Goal: Entertainment & Leisure: Browse casually

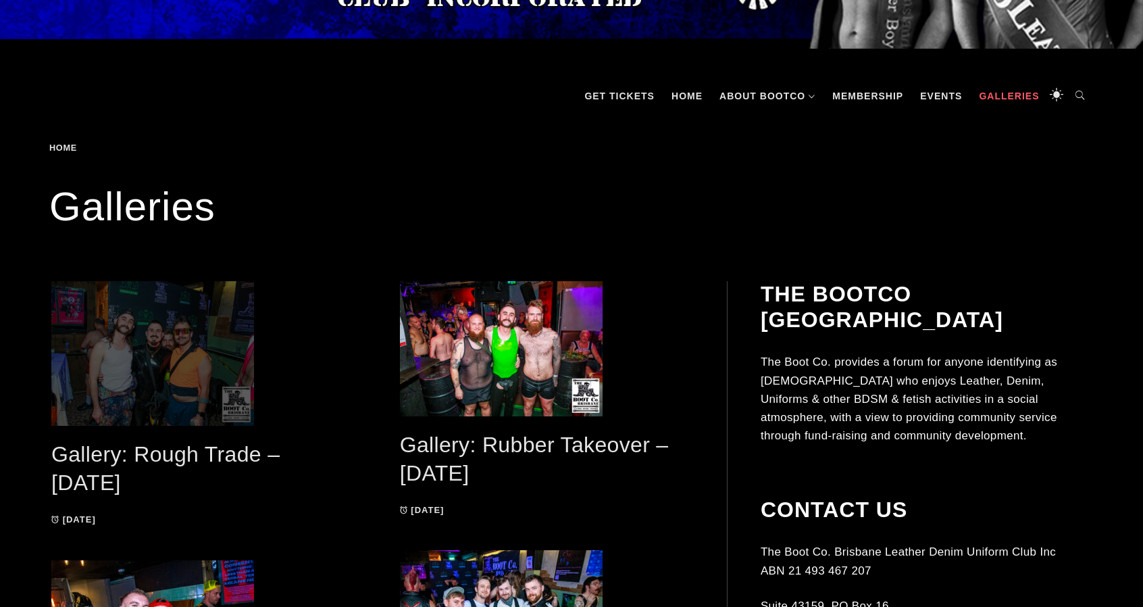
scroll to position [203, 0]
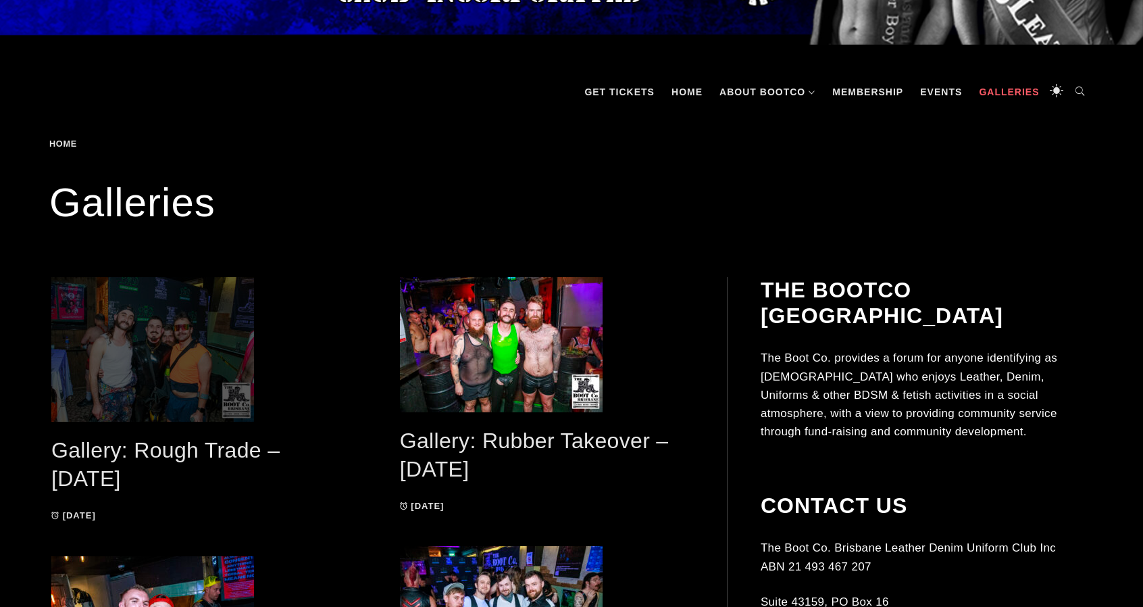
click at [197, 345] on span at bounding box center [198, 349] width 295 height 145
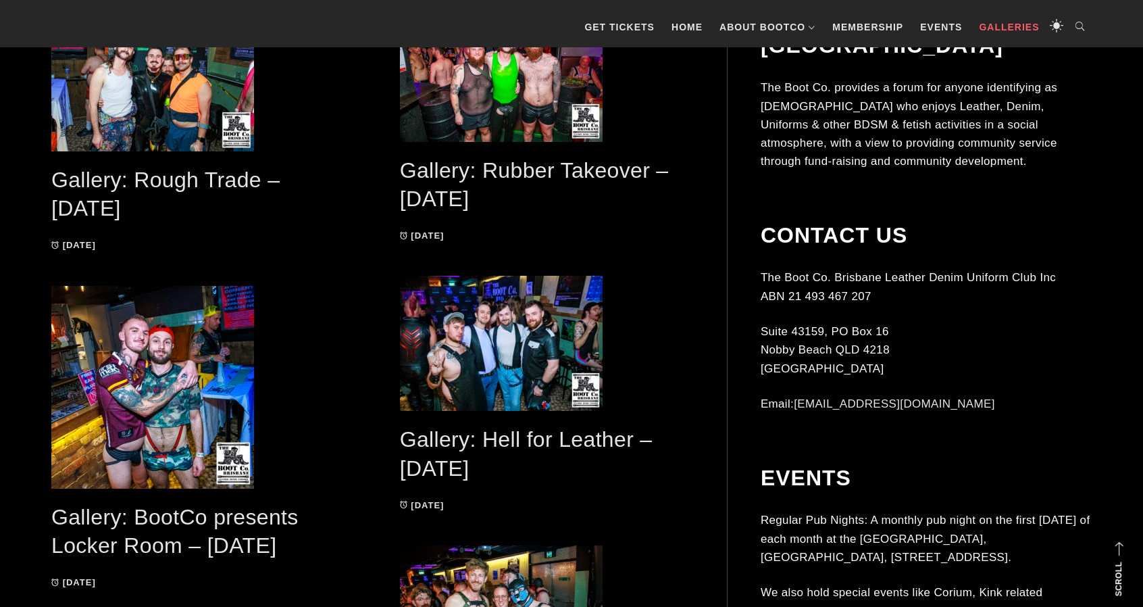
scroll to position [427, 0]
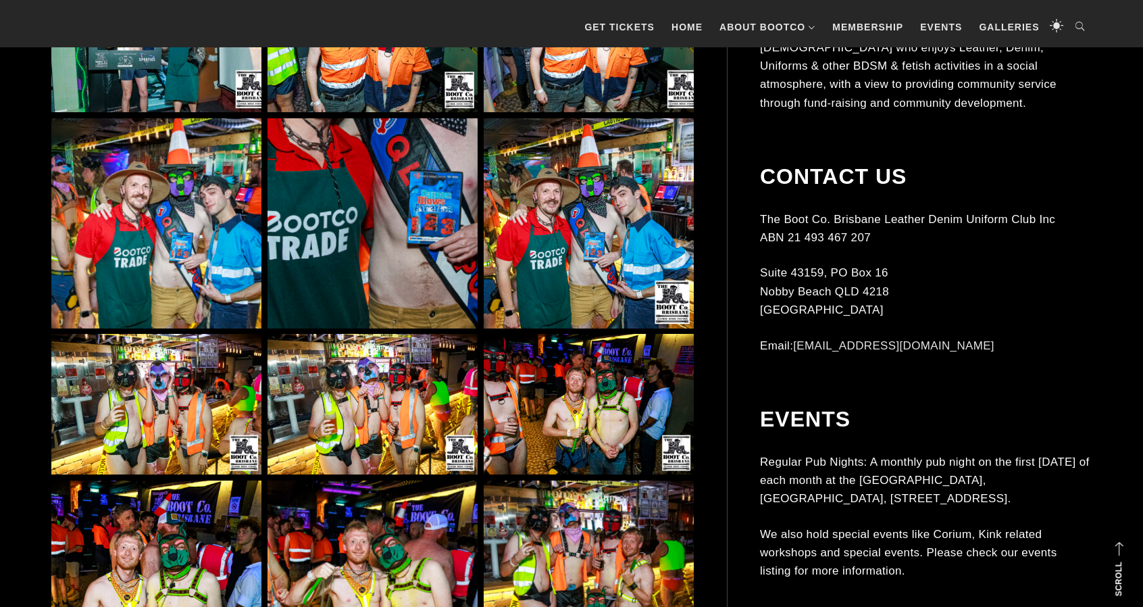
scroll to position [2162, 0]
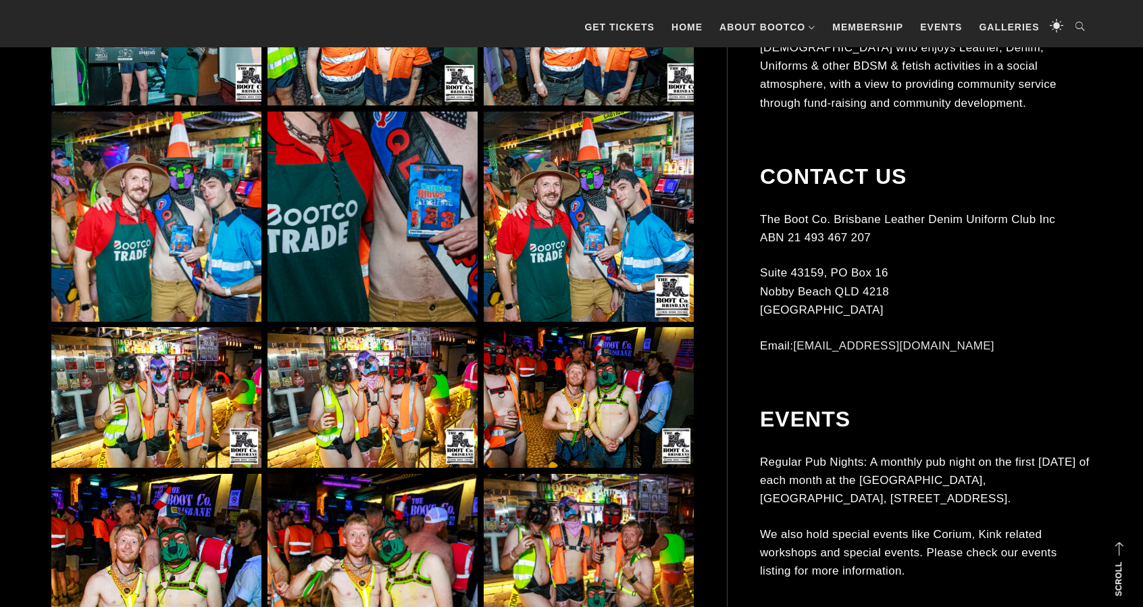
click at [165, 403] on img at bounding box center [156, 397] width 210 height 141
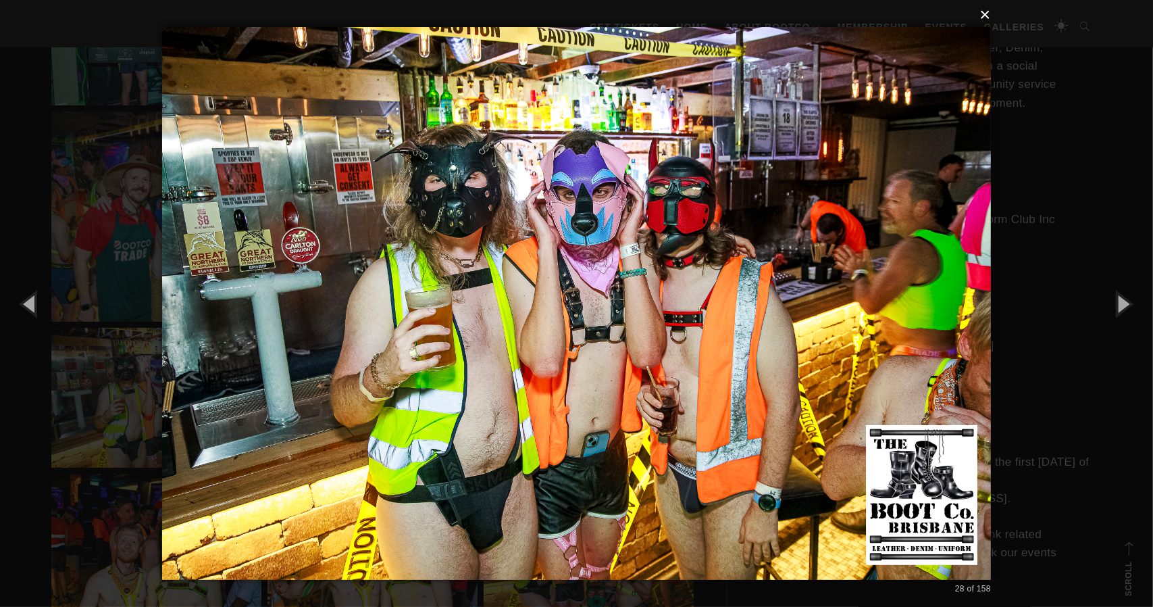
click at [989, 11] on button "×" at bounding box center [580, 15] width 829 height 30
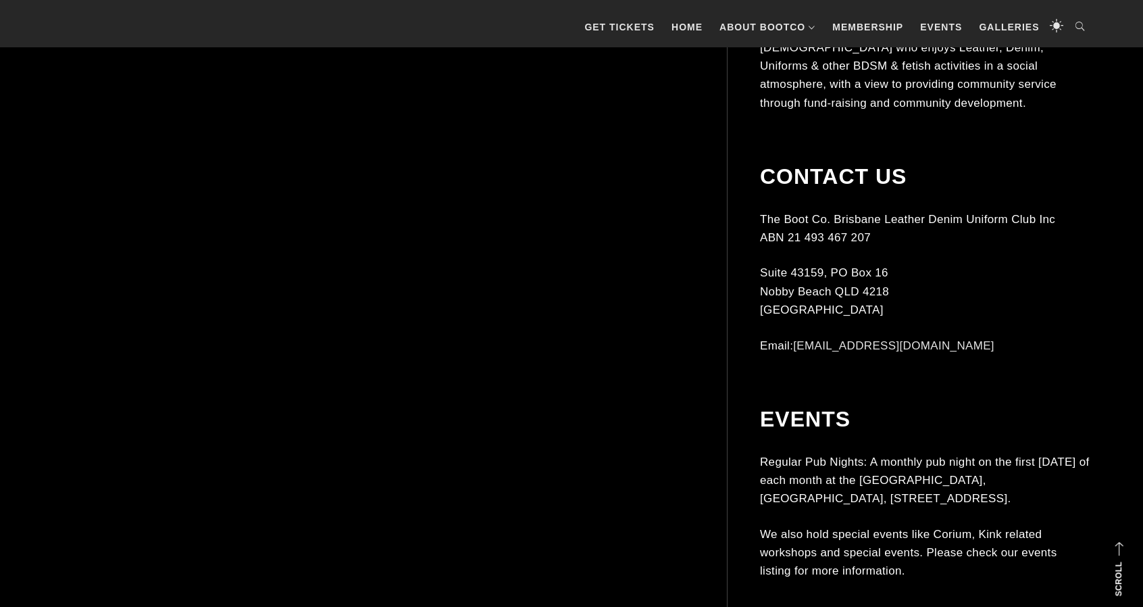
scroll to position [3311, 0]
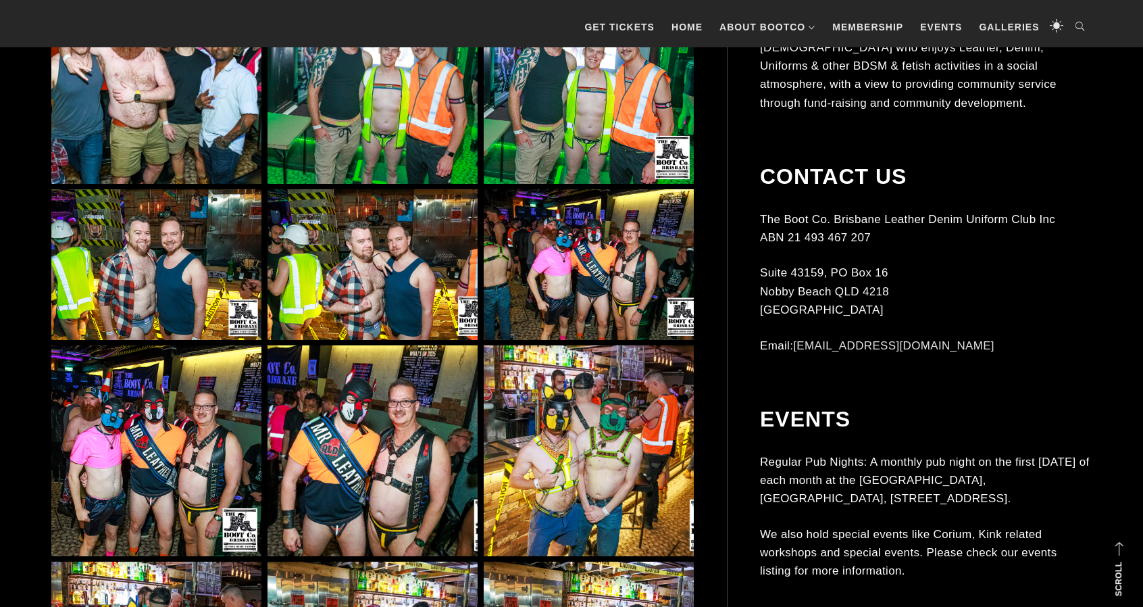
click at [578, 295] on img at bounding box center [589, 264] width 210 height 151
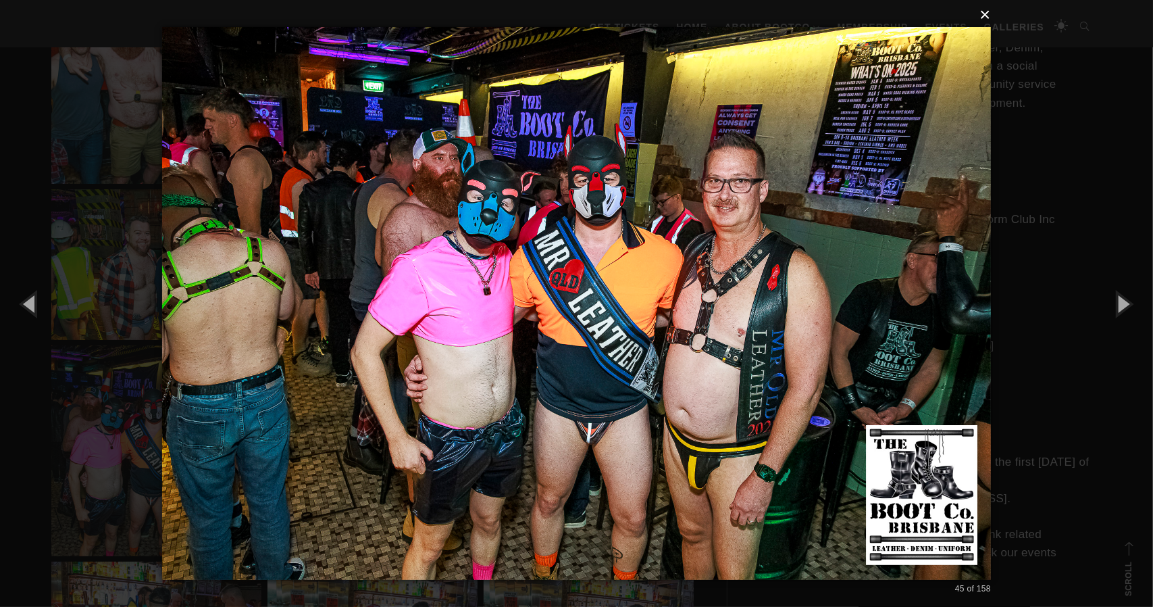
click at [986, 14] on button "×" at bounding box center [580, 15] width 829 height 30
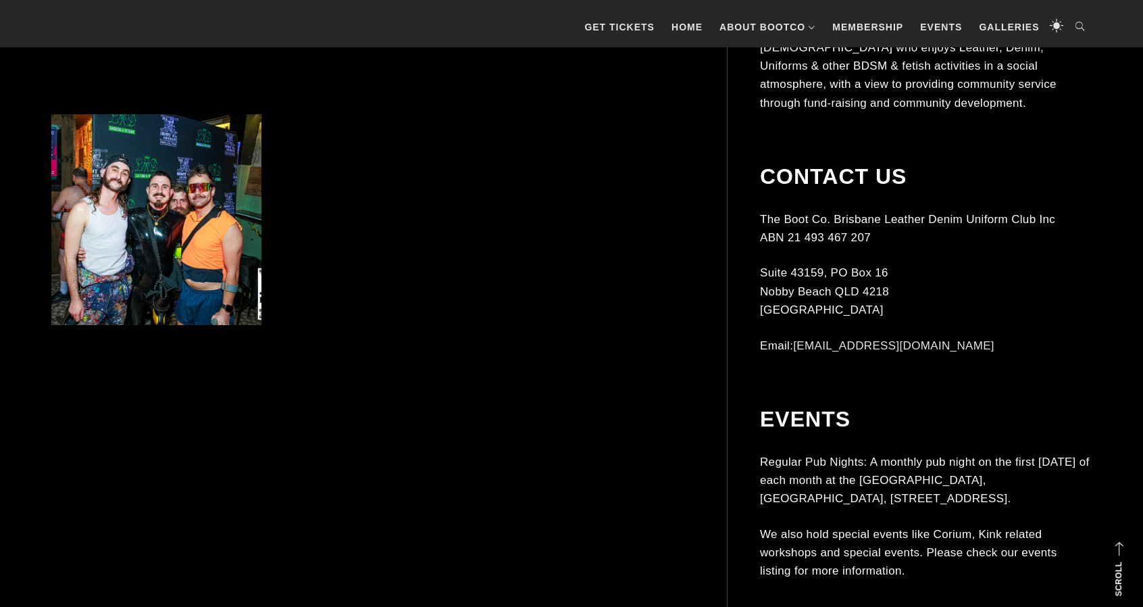
scroll to position [5473, 0]
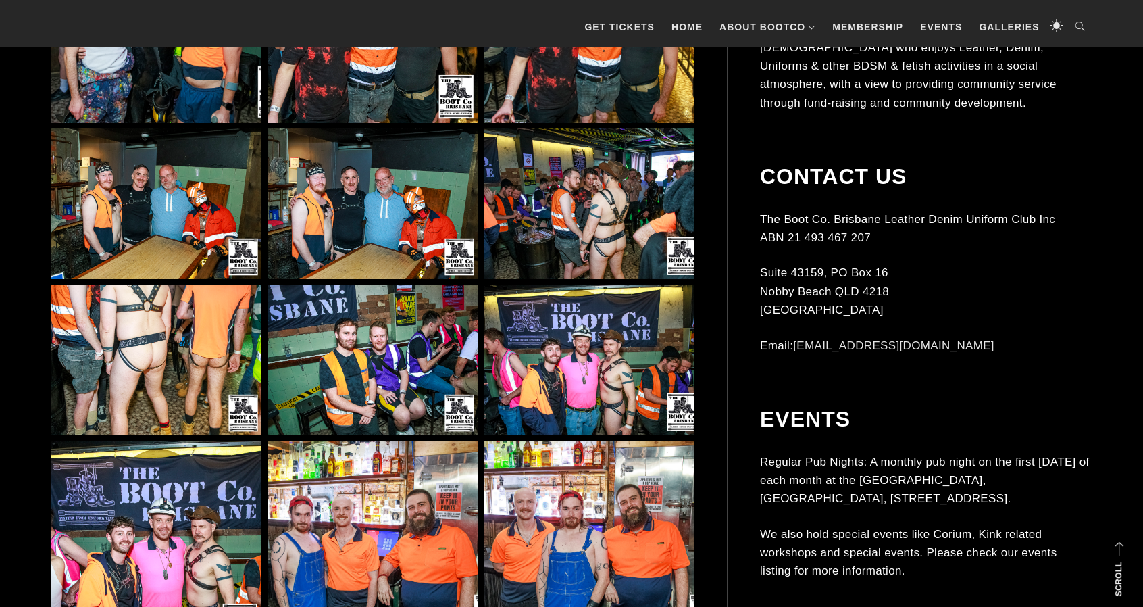
click at [548, 202] on img at bounding box center [589, 203] width 210 height 151
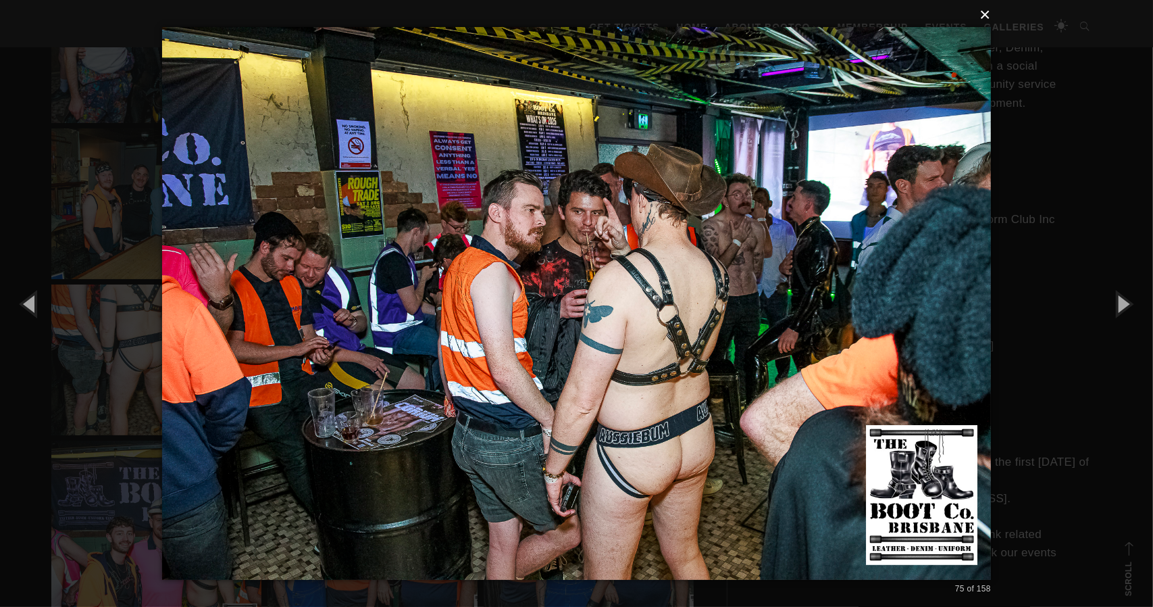
click at [986, 17] on button "×" at bounding box center [580, 15] width 829 height 30
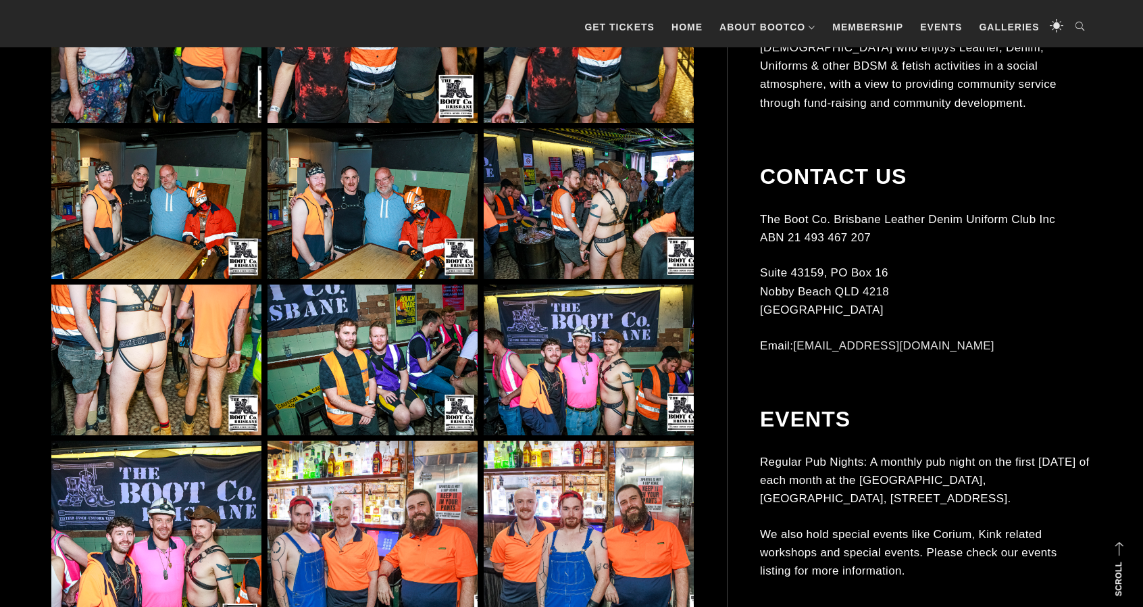
click at [166, 347] on img at bounding box center [156, 359] width 210 height 151
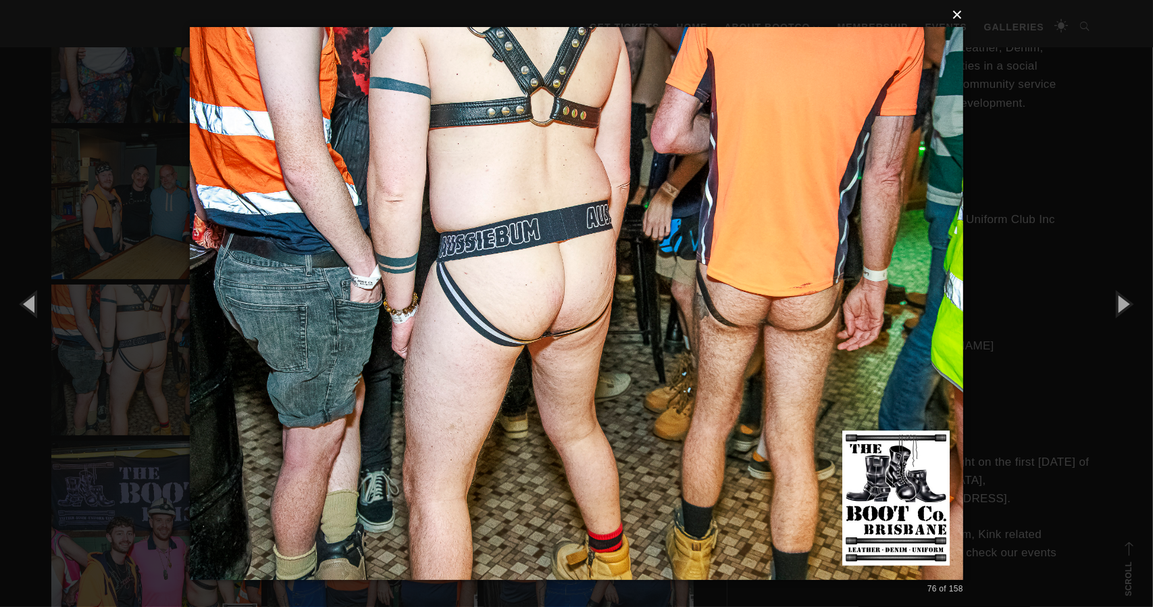
click at [959, 16] on button "×" at bounding box center [581, 15] width 774 height 30
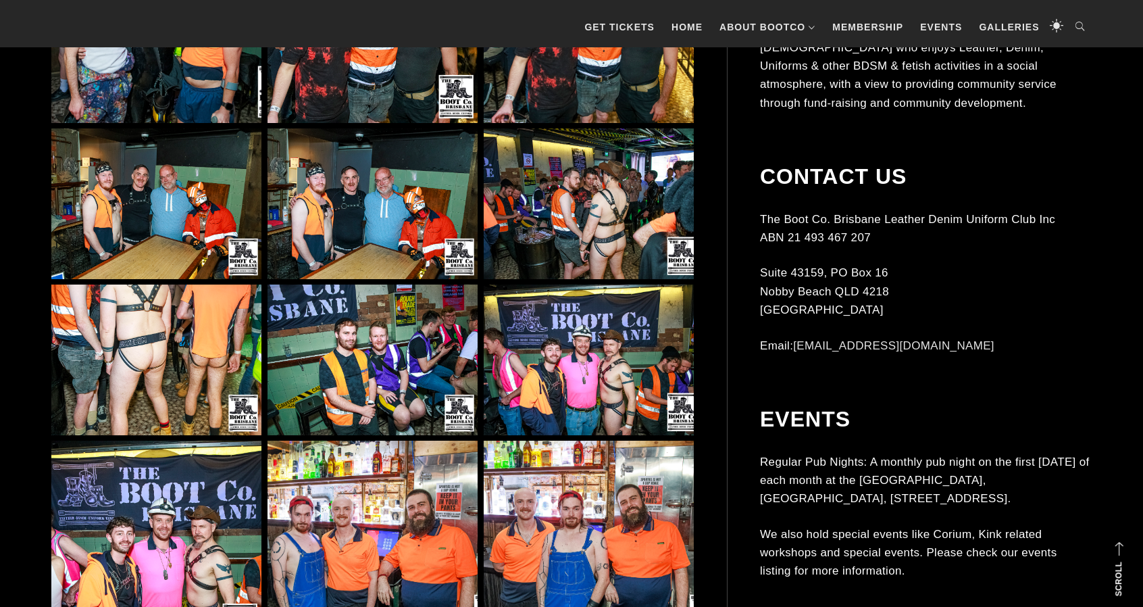
click at [600, 334] on img at bounding box center [589, 359] width 210 height 151
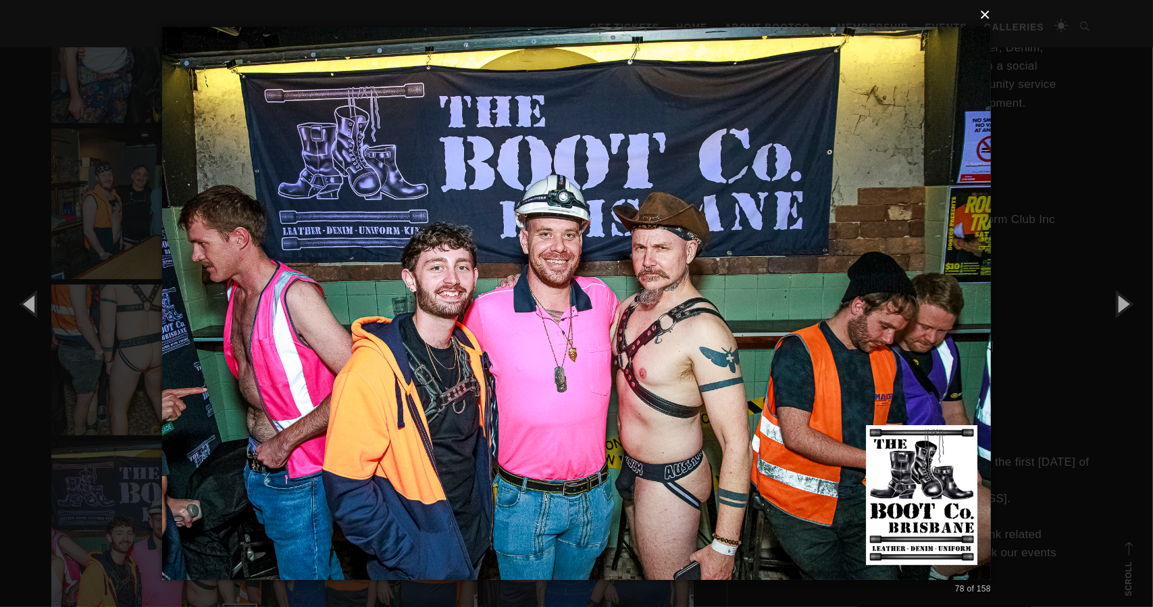
click at [993, 18] on button "×" at bounding box center [580, 15] width 829 height 30
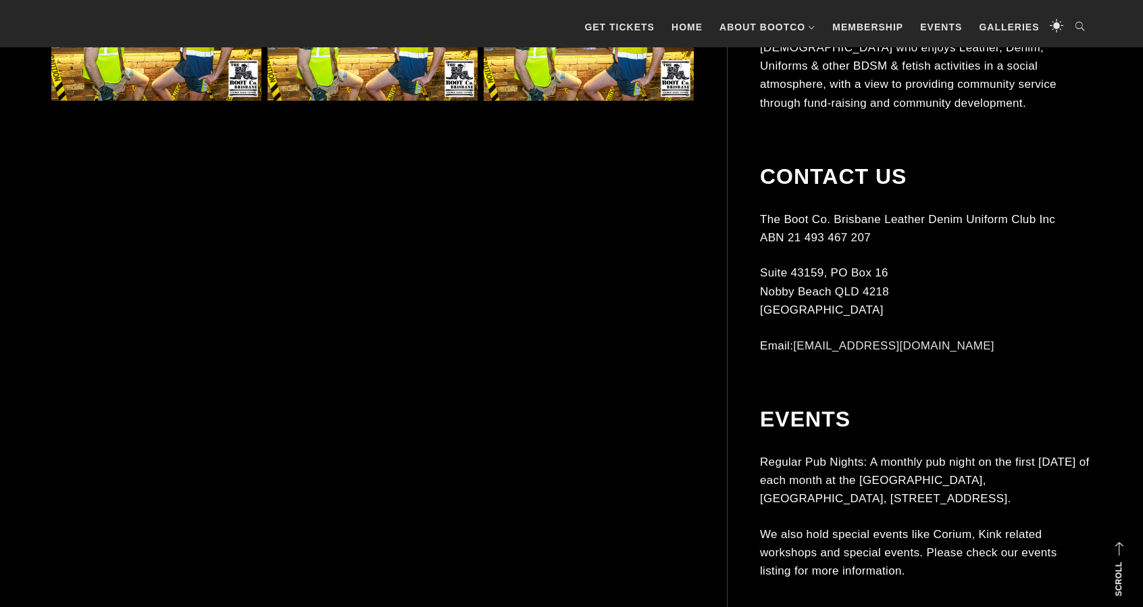
scroll to position [6486, 0]
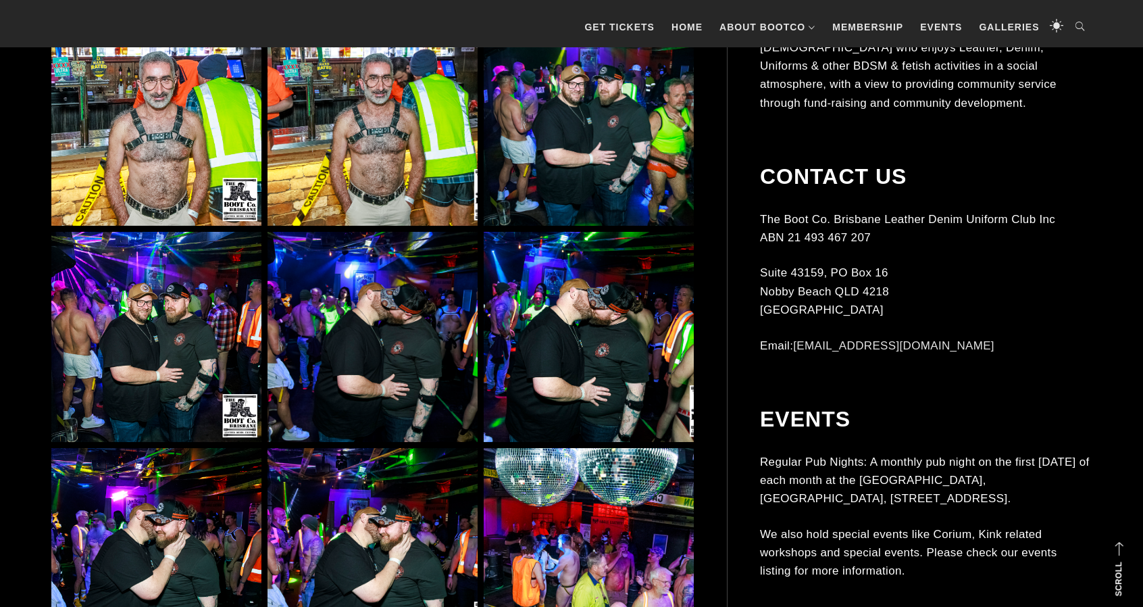
click at [589, 153] on img at bounding box center [589, 121] width 210 height 210
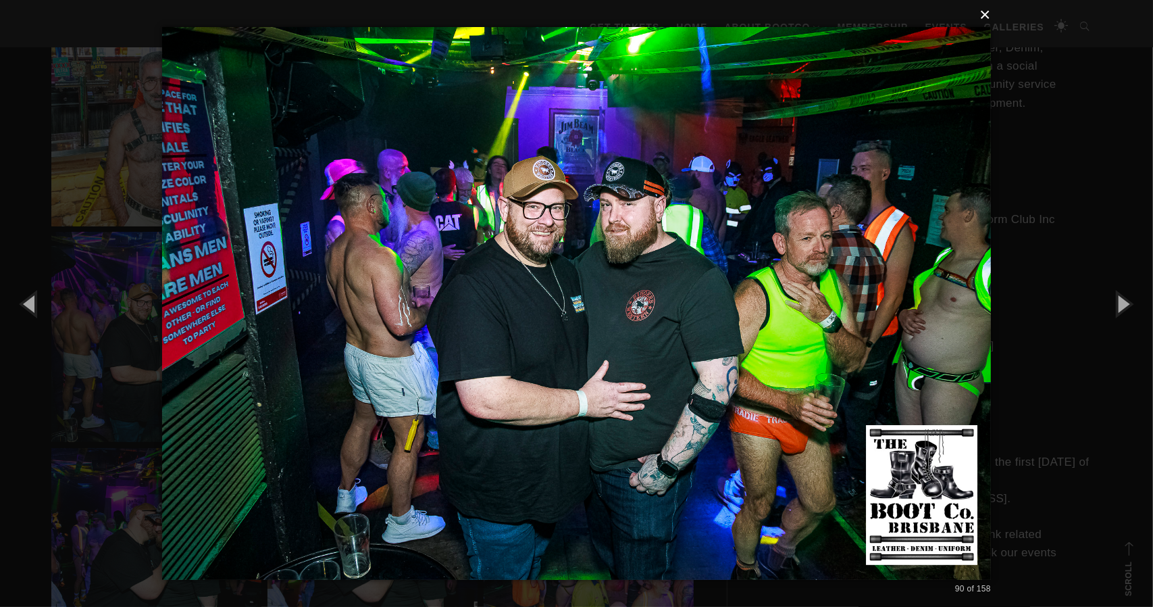
click at [987, 20] on button "×" at bounding box center [580, 15] width 829 height 30
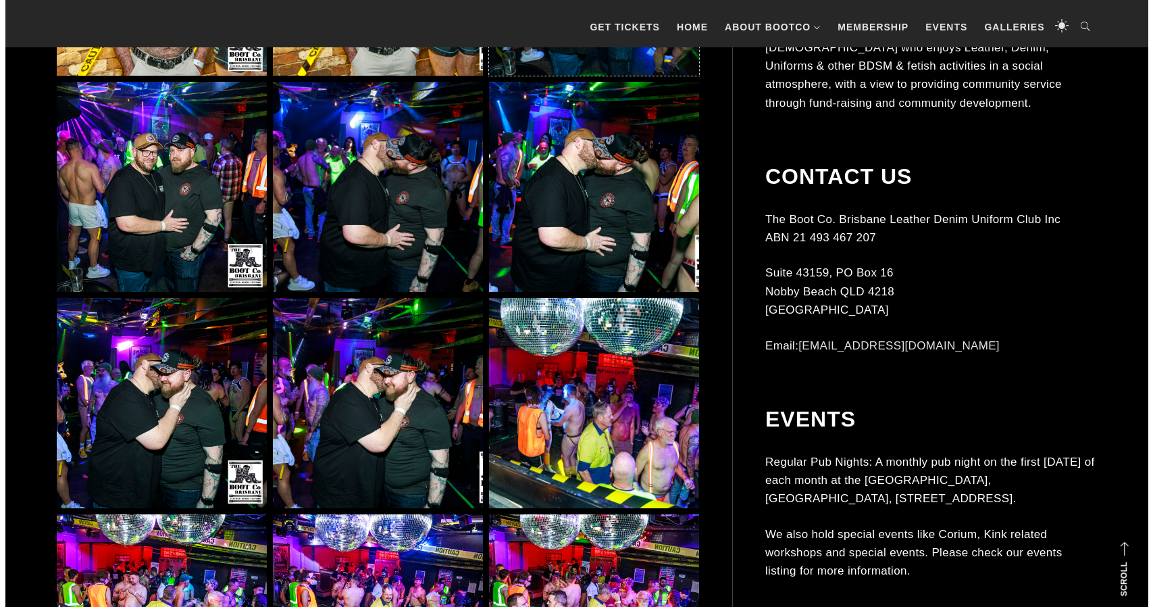
scroll to position [6689, 0]
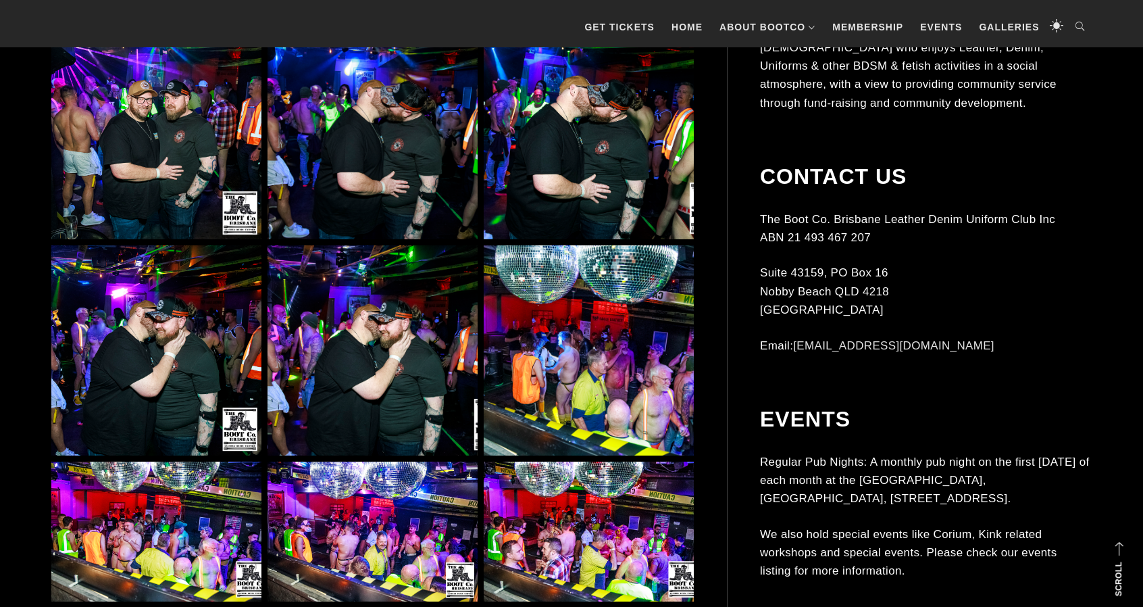
click at [518, 346] on img at bounding box center [589, 350] width 210 height 210
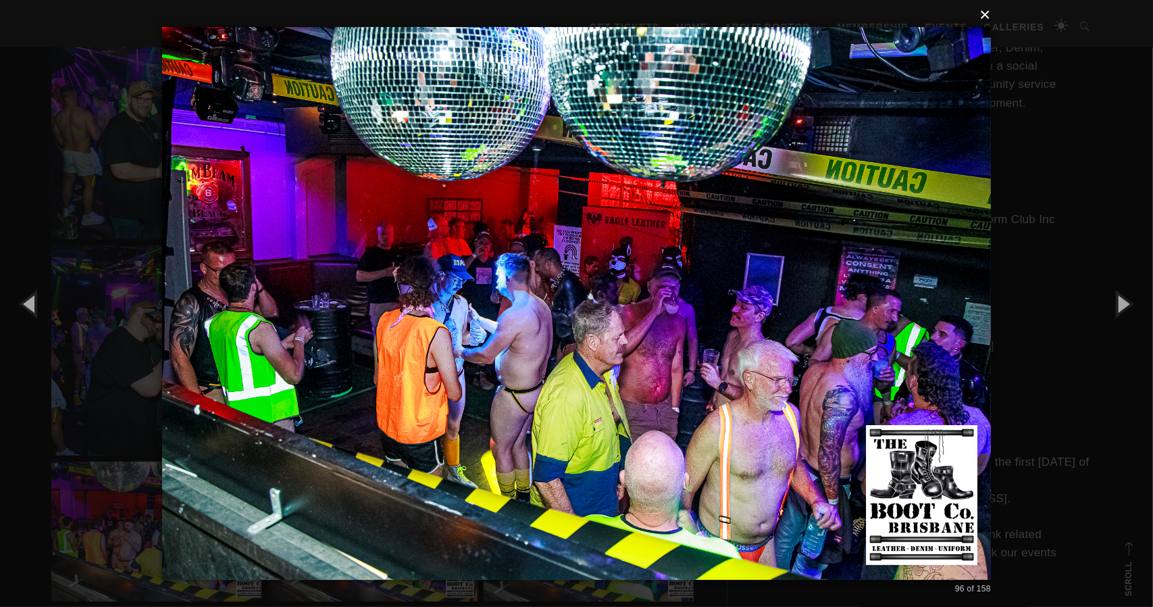
click at [989, 15] on button "×" at bounding box center [580, 15] width 829 height 30
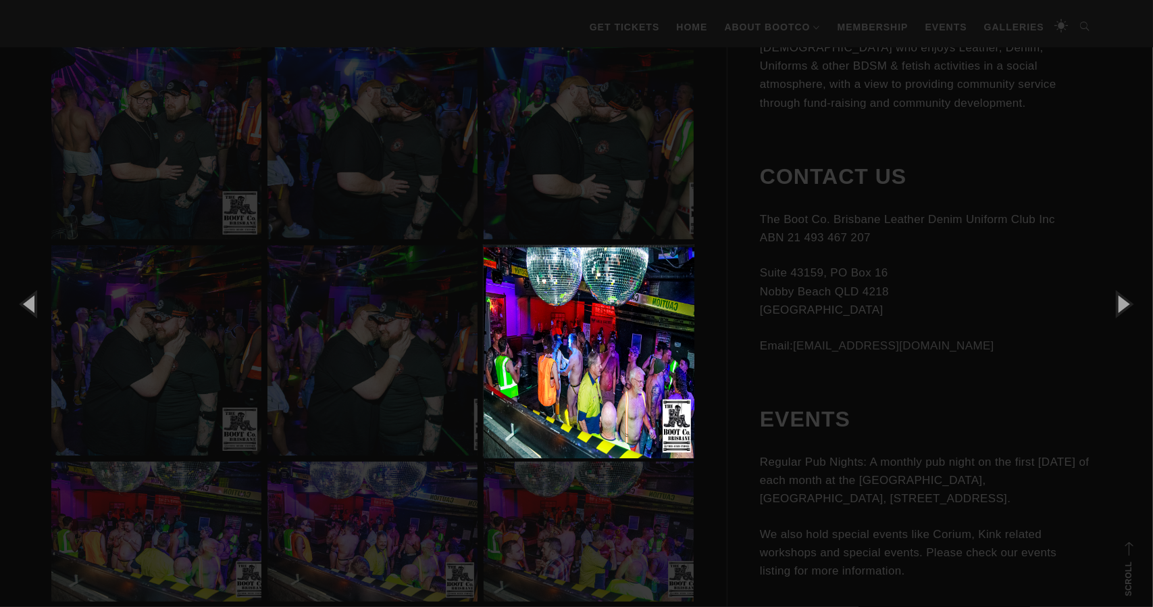
scroll to position [6688, 0]
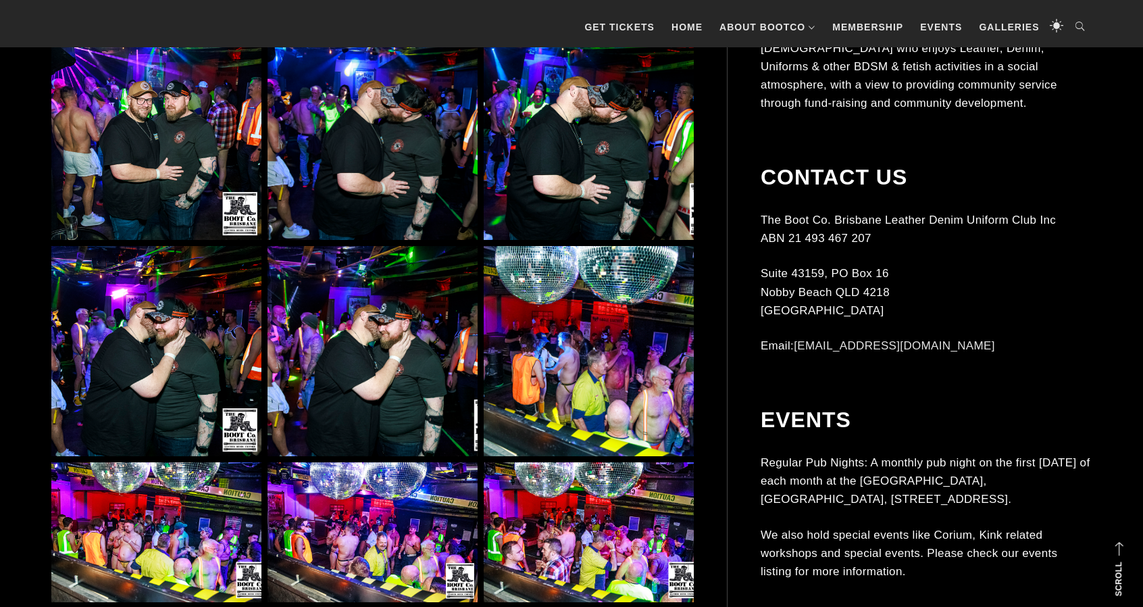
click at [195, 347] on img at bounding box center [156, 351] width 210 height 210
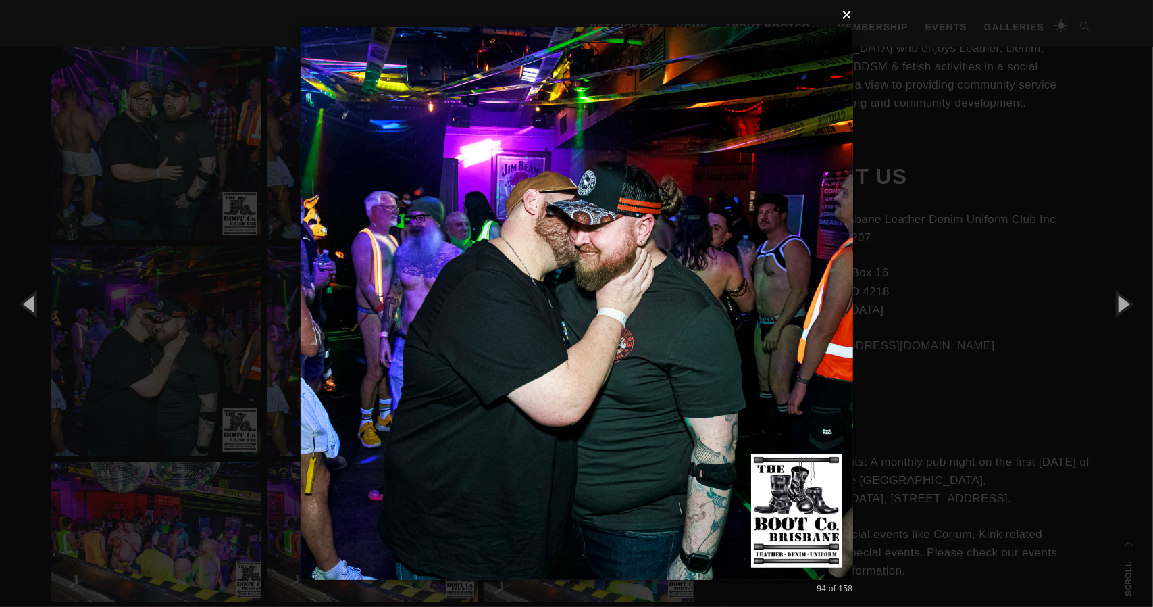
click at [851, 14] on button "×" at bounding box center [581, 15] width 553 height 30
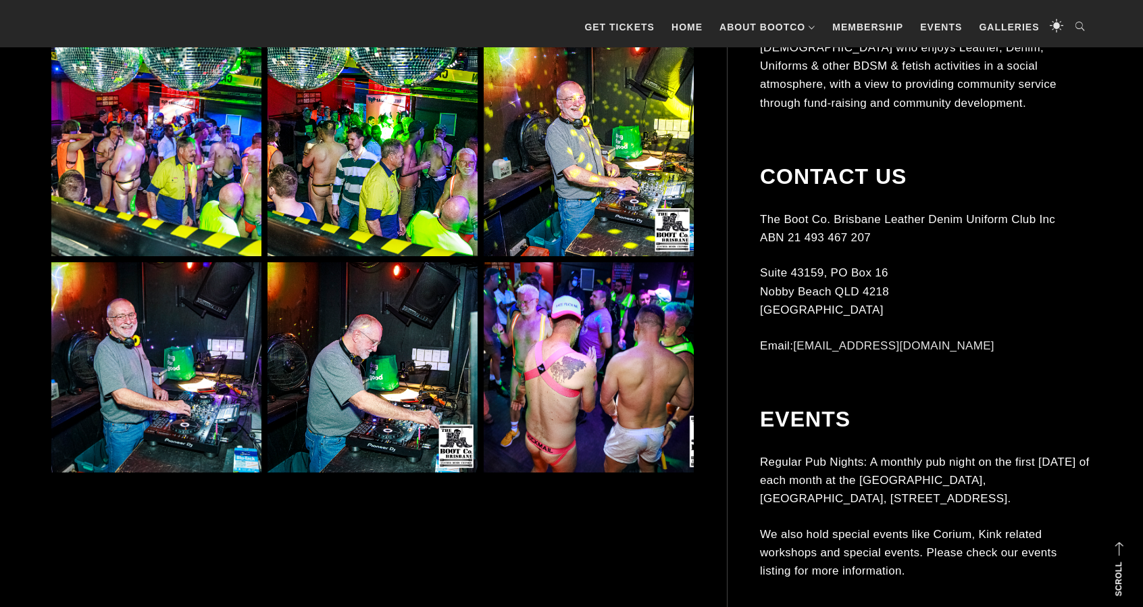
scroll to position [7431, 0]
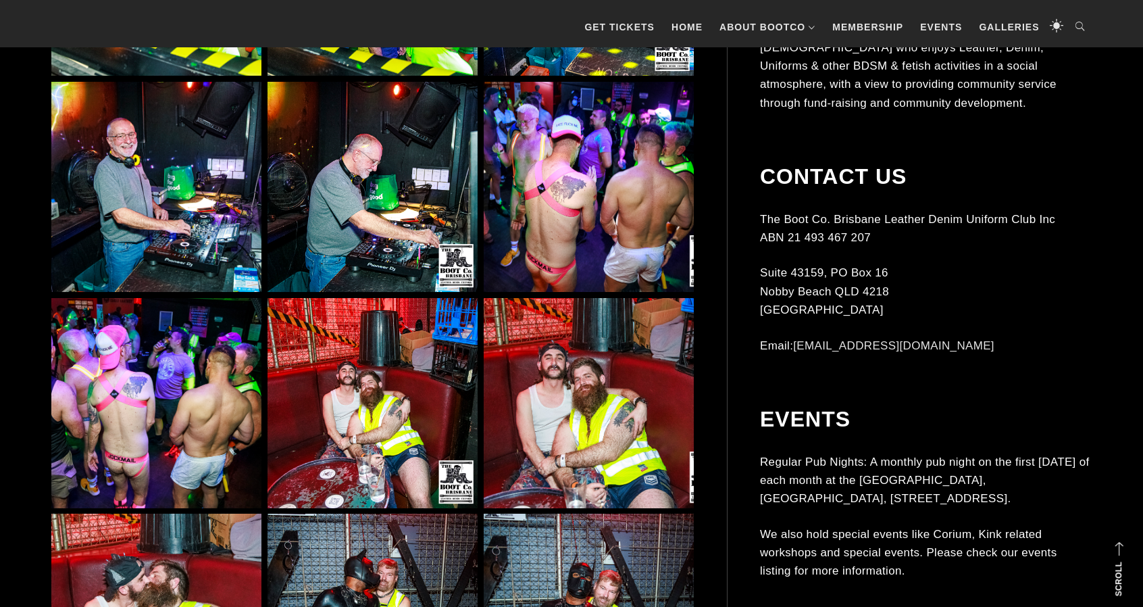
click at [541, 172] on img at bounding box center [589, 187] width 210 height 210
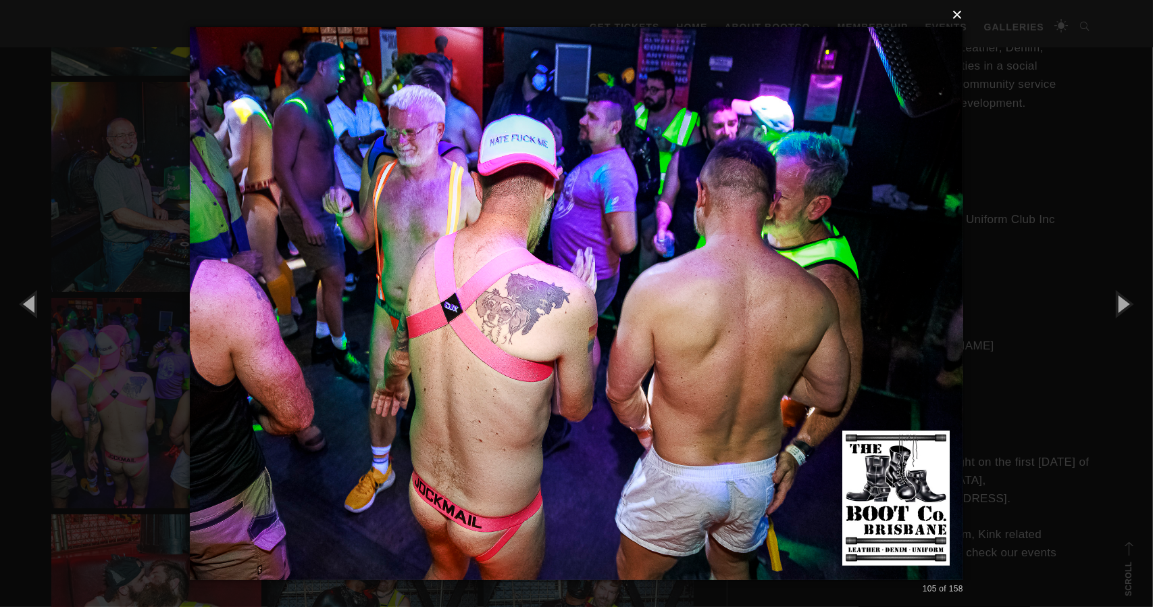
click at [957, 18] on button "×" at bounding box center [581, 15] width 774 height 30
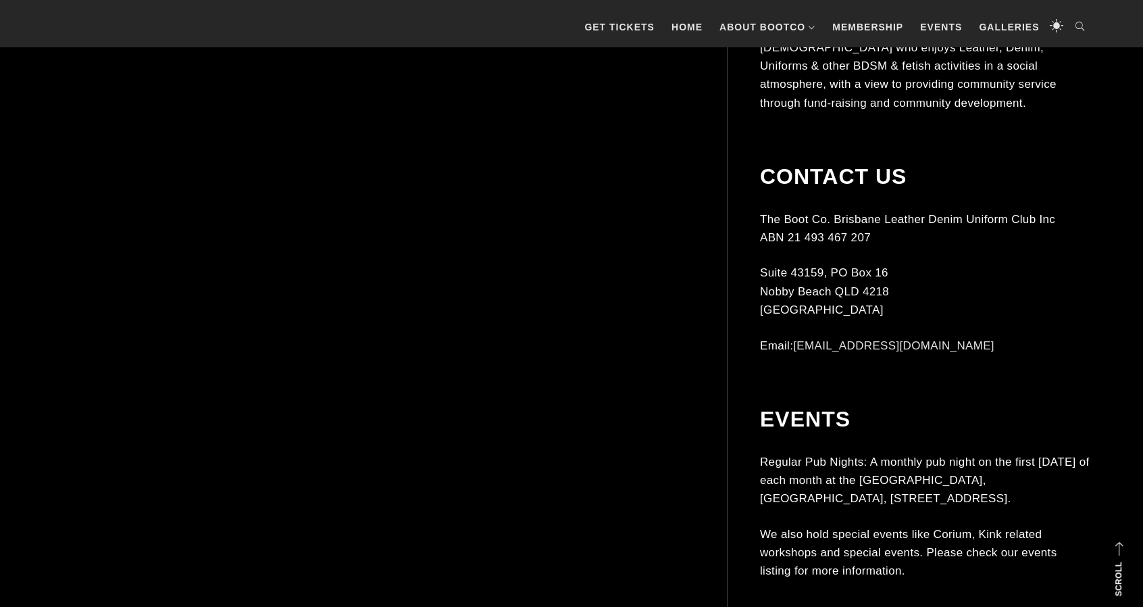
scroll to position [9390, 0]
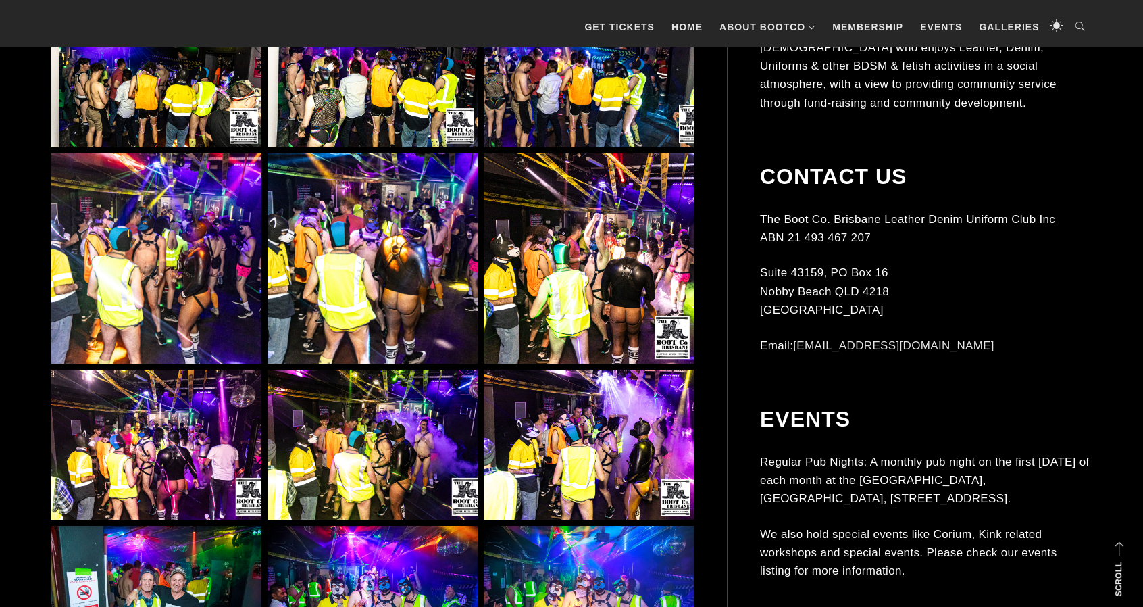
click at [439, 293] on img at bounding box center [373, 258] width 210 height 210
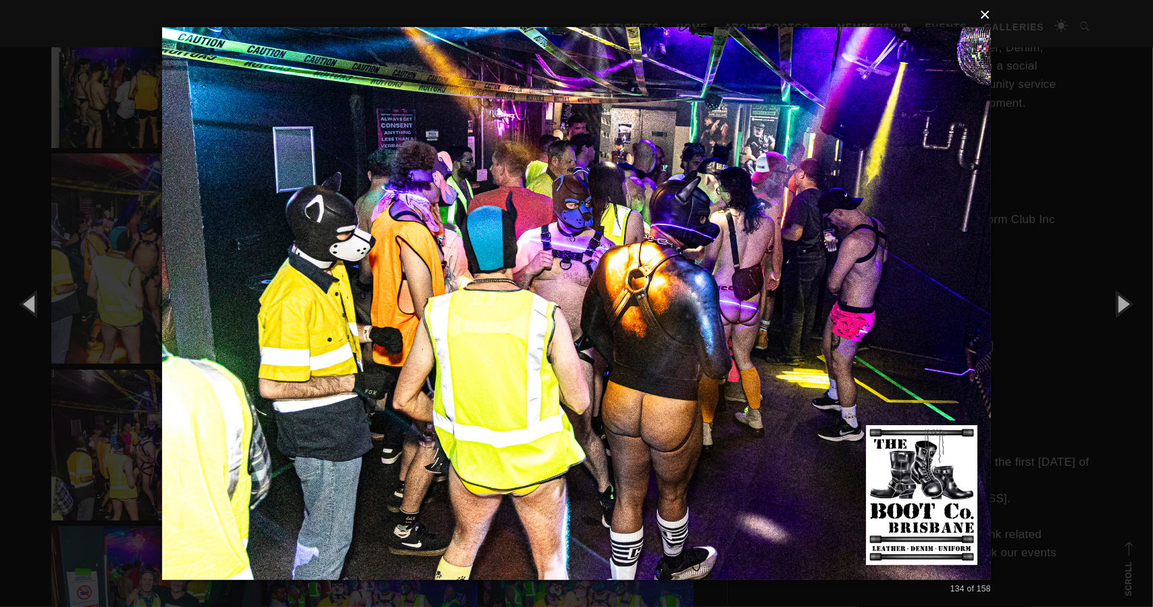
click at [984, 16] on button "×" at bounding box center [580, 15] width 829 height 30
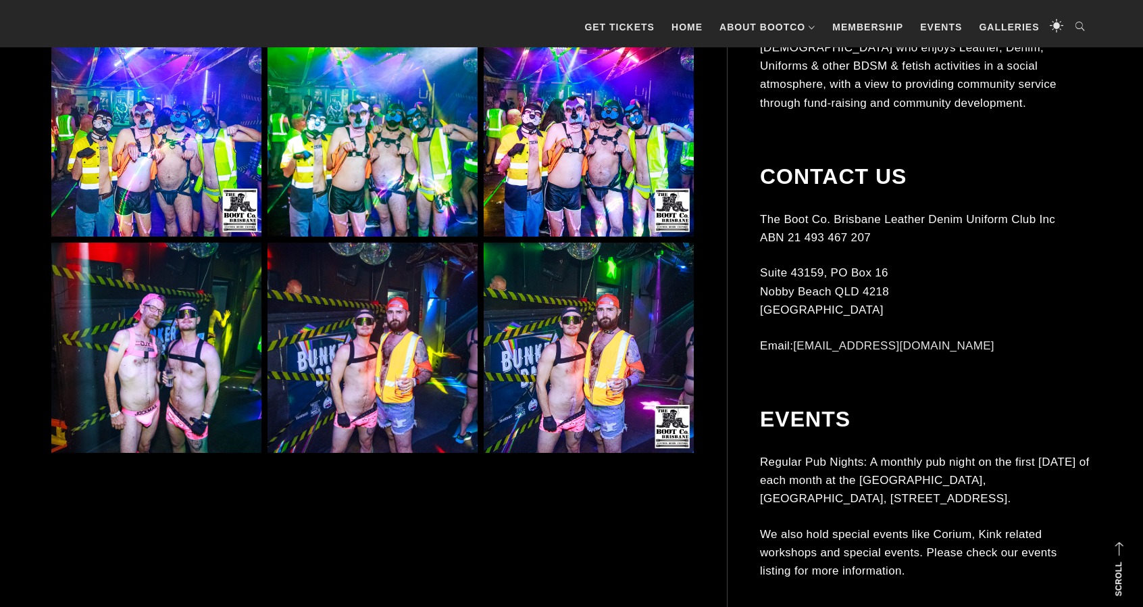
scroll to position [10134, 0]
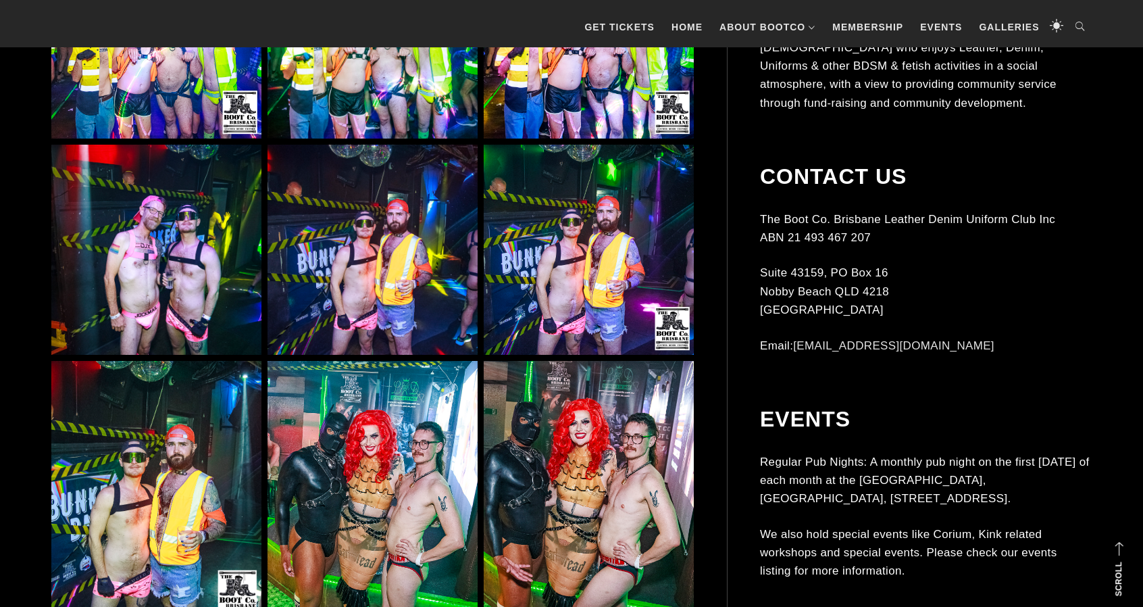
click at [387, 278] on img at bounding box center [373, 250] width 210 height 210
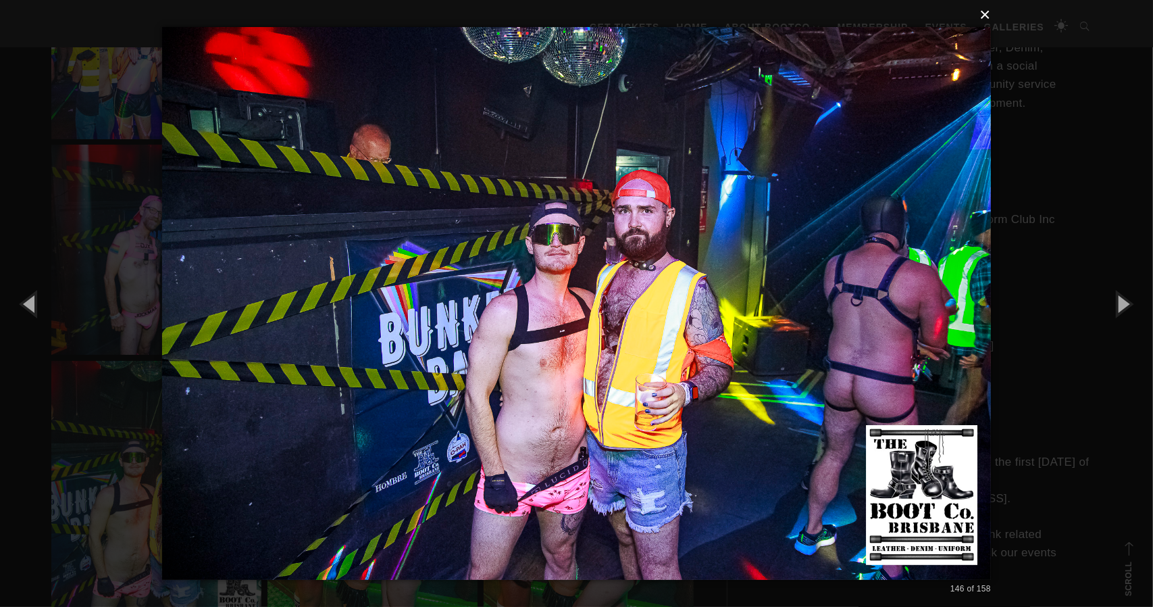
click at [991, 17] on button "×" at bounding box center [580, 15] width 829 height 30
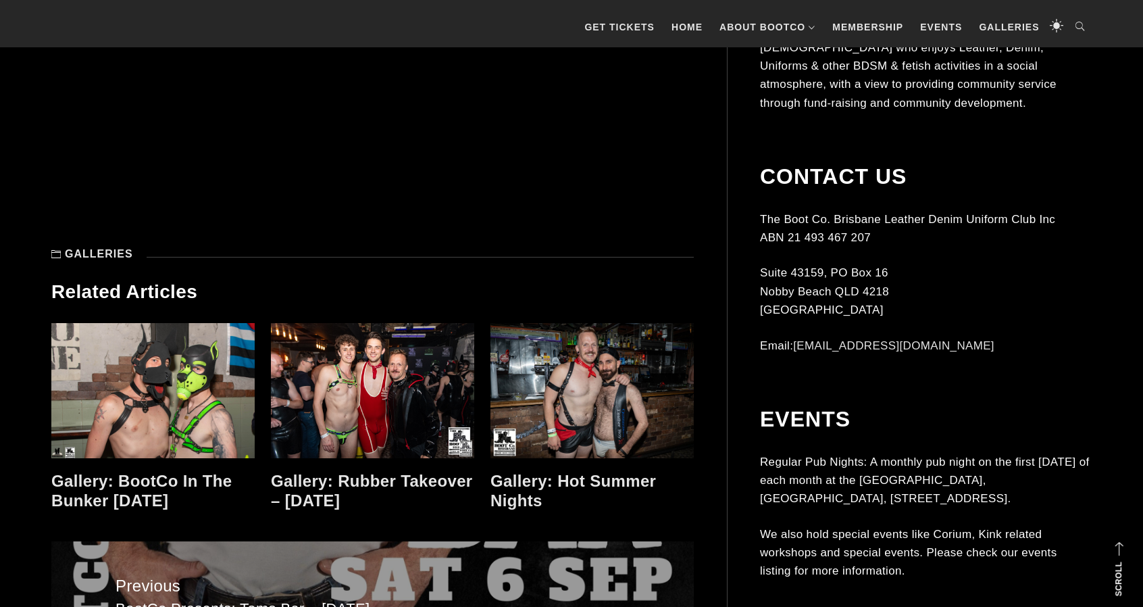
scroll to position [11215, 0]
